Goal: Share content

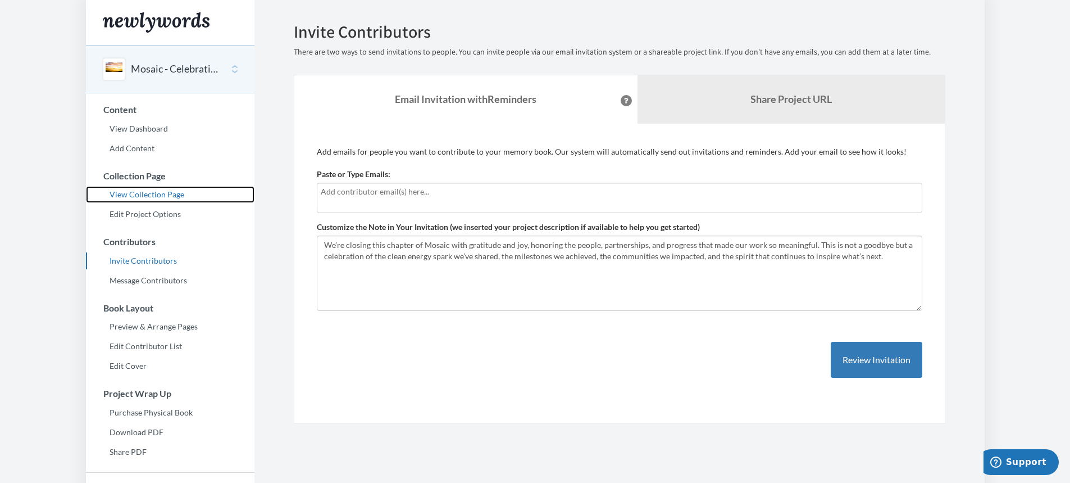
click at [135, 195] on link "View Collection Page" at bounding box center [170, 194] width 169 height 17
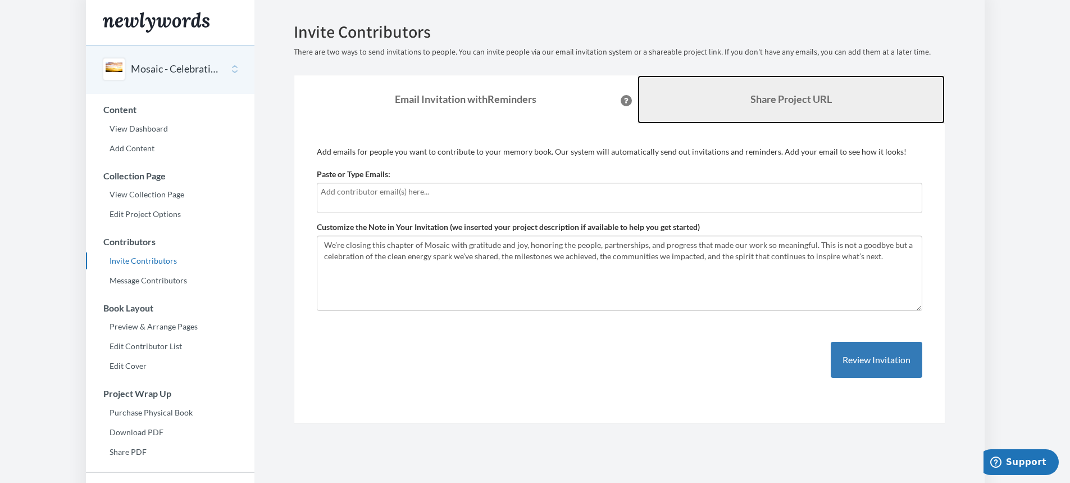
click at [767, 99] on b "Share Project URL" at bounding box center [790, 99] width 81 height 12
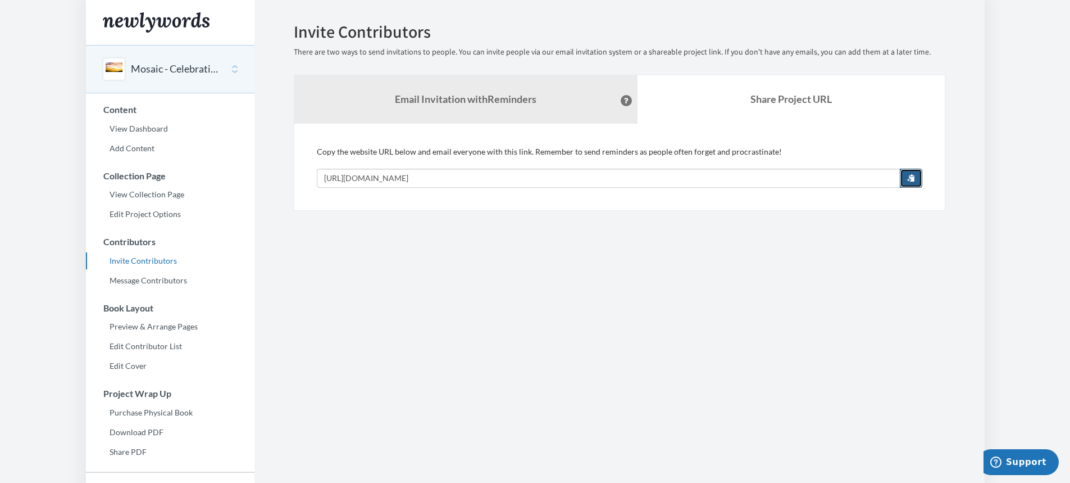
click at [910, 177] on span "button" at bounding box center [911, 178] width 8 height 8
click at [141, 126] on link "View Dashboard" at bounding box center [170, 128] width 169 height 17
